Goal: Check status

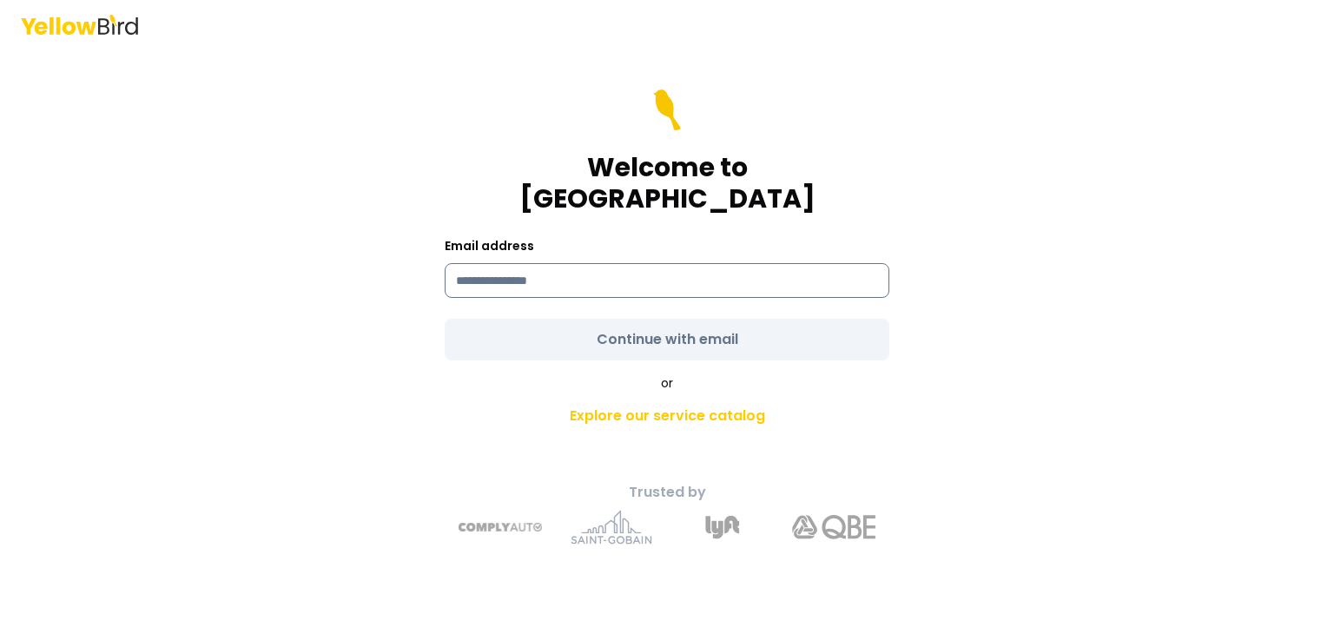
click at [531, 277] on input at bounding box center [667, 280] width 445 height 35
type input "**********"
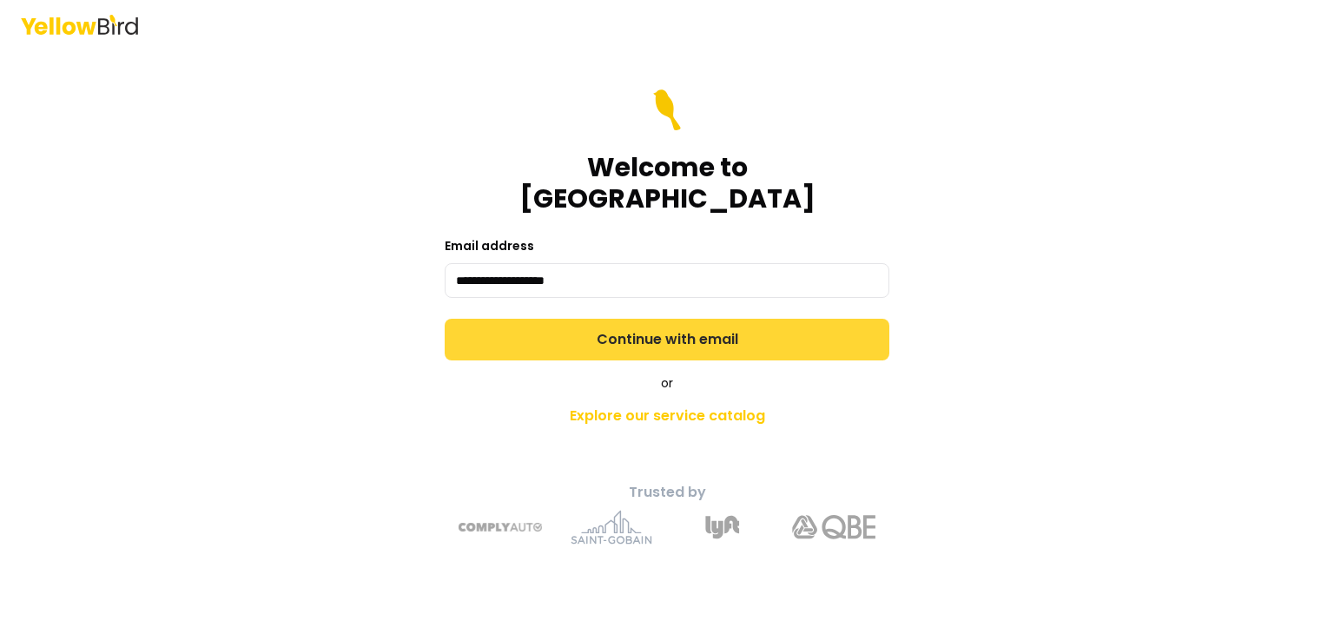
click at [630, 332] on button "Continue with email" at bounding box center [667, 340] width 445 height 42
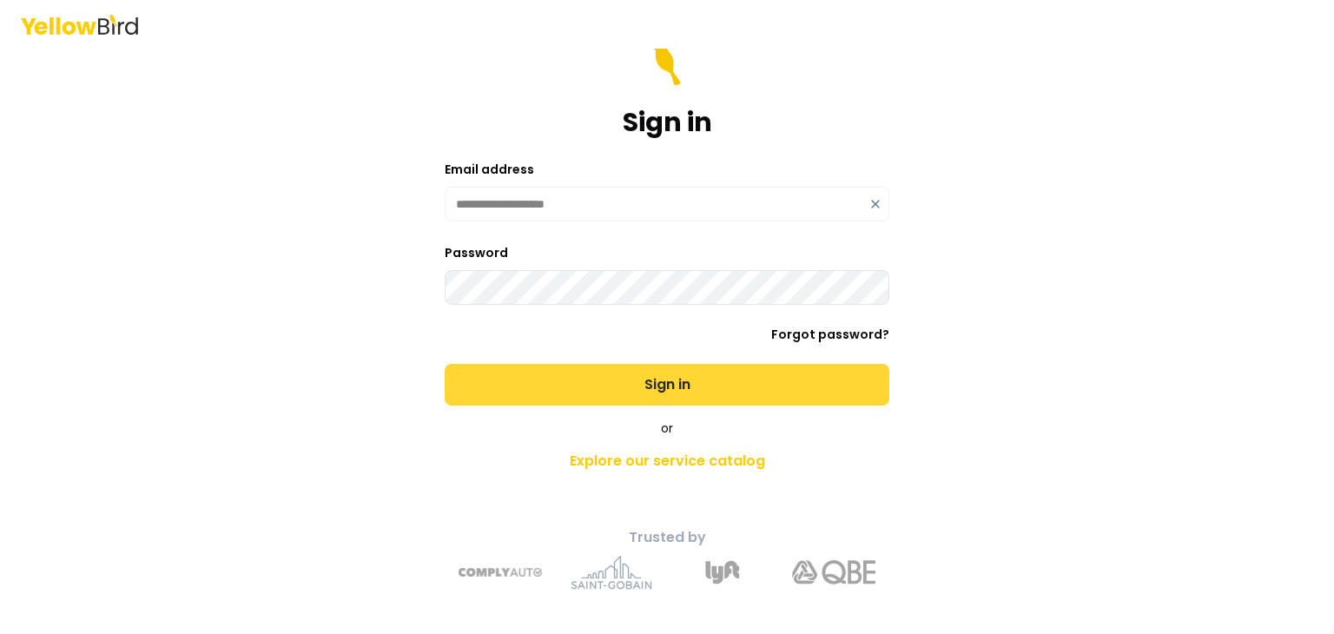
click at [445, 364] on button "Sign in" at bounding box center [667, 385] width 445 height 42
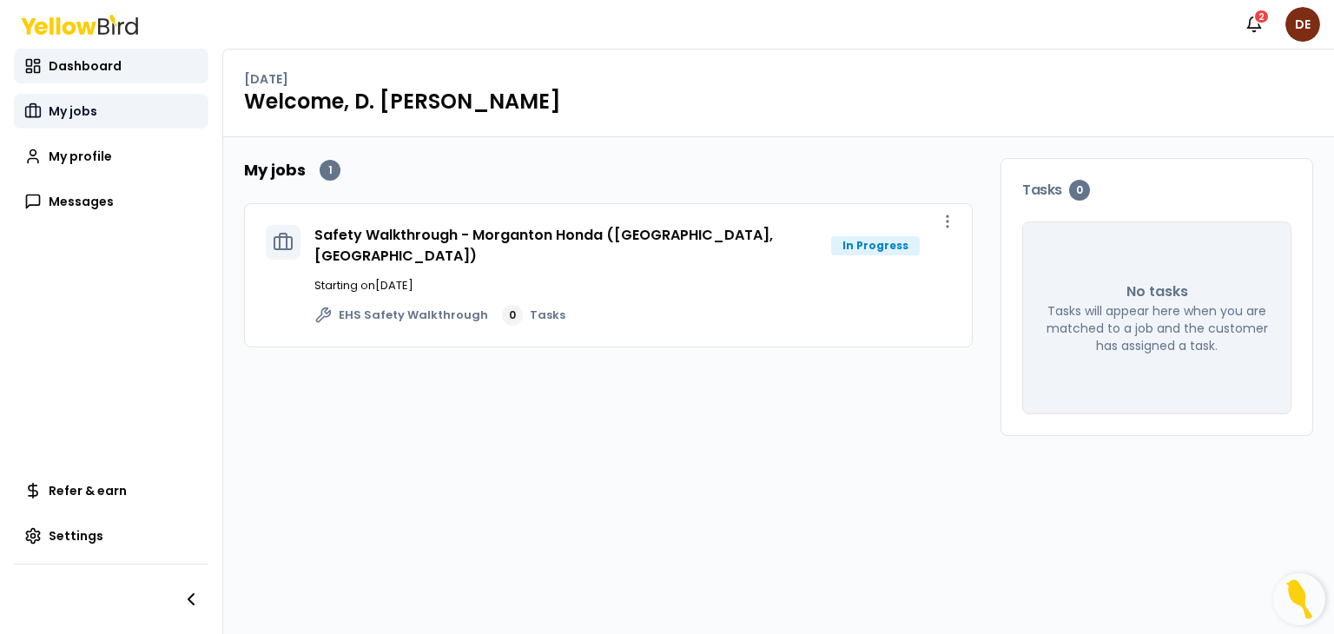
click at [66, 106] on span "My jobs" at bounding box center [73, 110] width 49 height 17
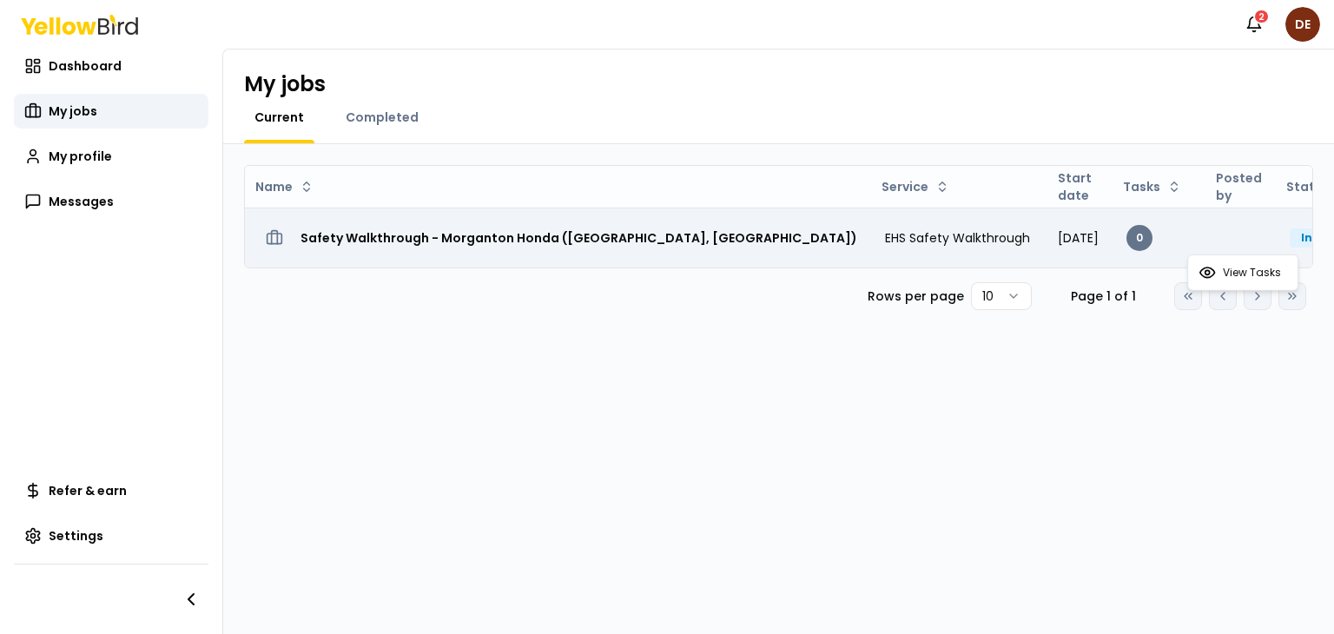
click at [1285, 234] on html "Notifications 2 DE Dashboard My jobs My profile Messages Refer & earn Settings …" at bounding box center [667, 317] width 1334 height 634
click at [1289, 236] on div "In Progress" at bounding box center [1333, 237] width 89 height 19
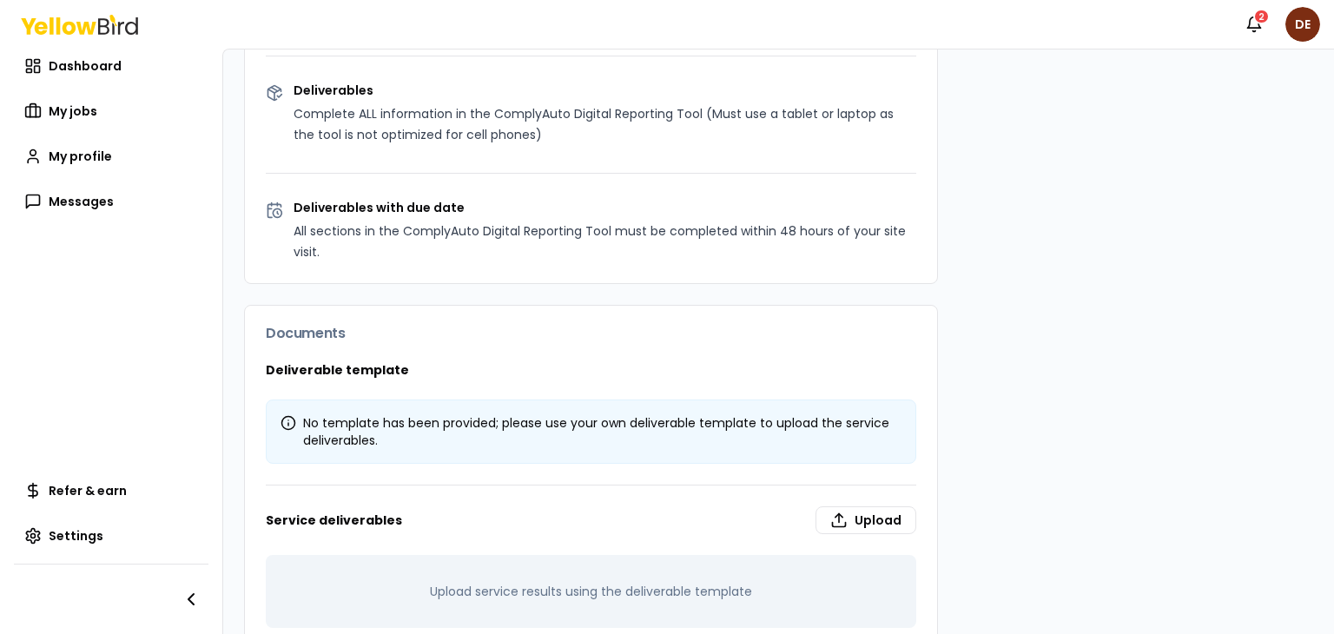
scroll to position [1038, 0]
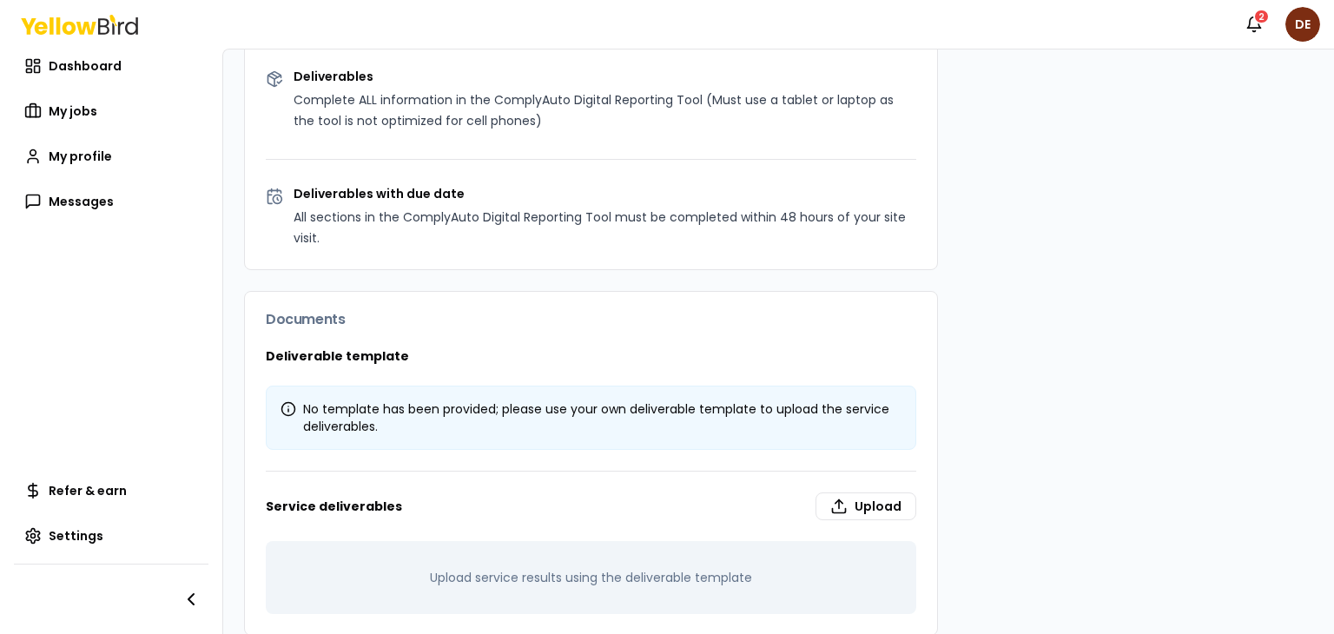
click at [441, 409] on div "No template has been provided; please use your own deliverable template to uplo…" at bounding box center [590, 417] width 621 height 35
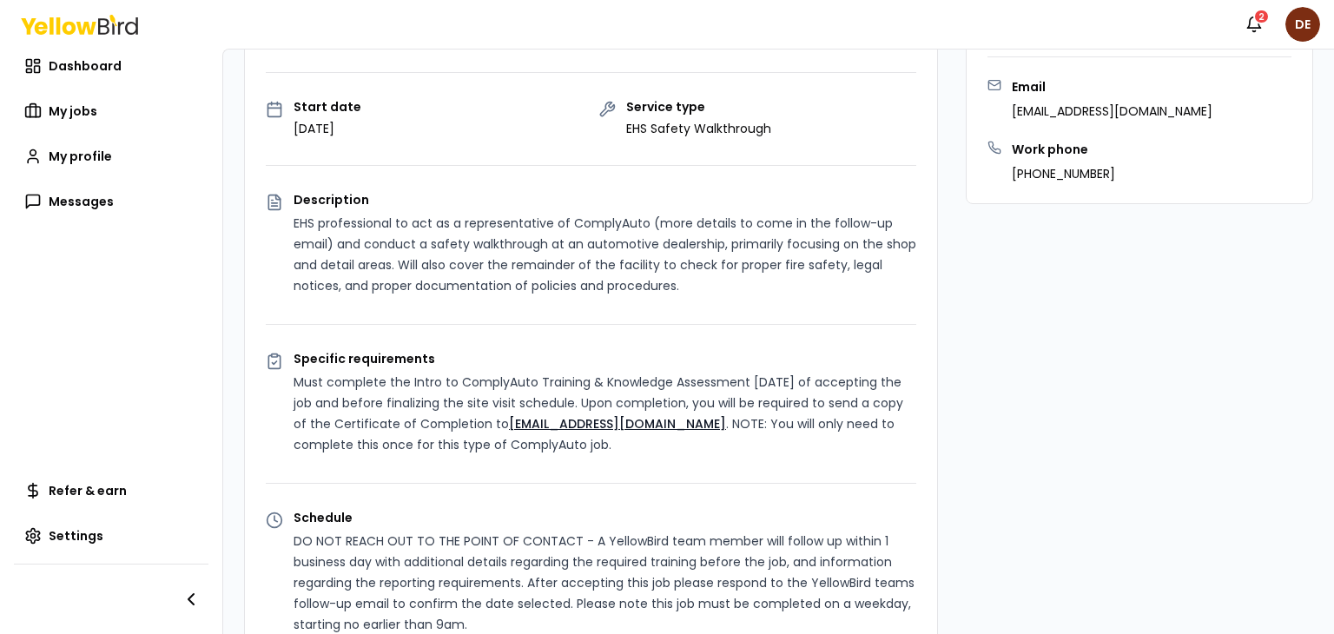
scroll to position [0, 0]
